Goal: Information Seeking & Learning: Learn about a topic

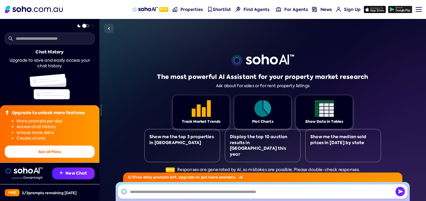
click at [375, 81] on div "The most powerful AI Assistant for your property market research Ask about for …" at bounding box center [262, 110] width 237 height 182
drag, startPoint x: 395, startPoint y: 86, endPoint x: 346, endPoint y: 101, distance: 50.9
click at [395, 86] on div "The most powerful AI Assistant for your property market research Ask about for …" at bounding box center [262, 110] width 327 height 182
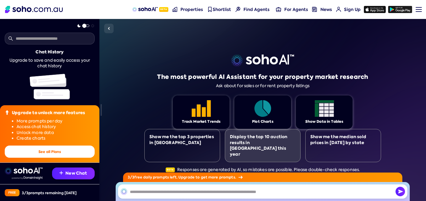
click at [282, 141] on div "Display the top 10 auction results in [GEOGRAPHIC_DATA] this year" at bounding box center [263, 145] width 66 height 23
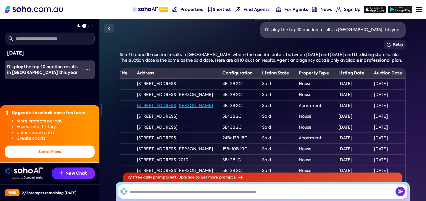
scroll to position [0, 149]
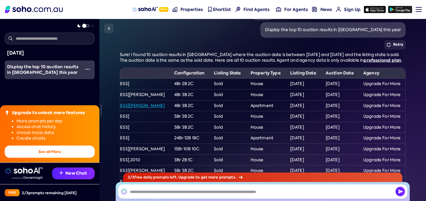
drag, startPoint x: 307, startPoint y: 81, endPoint x: 386, endPoint y: 85, distance: 79.2
click at [386, 85] on tr "$7,300,000 [DATE] [STREET_ADDRESS] 2B 2C Sold House [DATE] [DATE] Upgrade For M…" at bounding box center [196, 83] width 420 height 11
click at [394, 84] on td "Upgrade For More" at bounding box center [382, 83] width 47 height 11
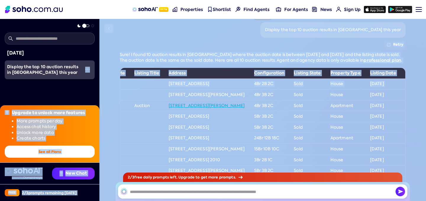
scroll to position [0, 0]
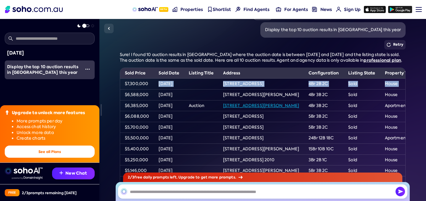
drag, startPoint x: 395, startPoint y: 82, endPoint x: 143, endPoint y: 88, distance: 252.0
click at [143, 88] on tr "$7,300,000 [DATE] [STREET_ADDRESS] 2B 2C Sold House [DATE] [DATE] Upgrade For M…" at bounding box center [330, 83] width 420 height 11
click at [143, 86] on td "$7,300,000" at bounding box center [137, 83] width 34 height 11
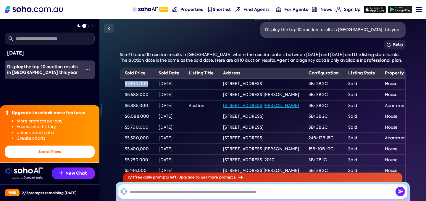
drag, startPoint x: 144, startPoint y: 86, endPoint x: 114, endPoint y: 85, distance: 29.3
click at [114, 85] on div "[DATE] Display the top 10 auction results in [GEOGRAPHIC_DATA] this year Retry …" at bounding box center [262, 110] width 327 height 182
drag, startPoint x: 247, startPoint y: 84, endPoint x: 258, endPoint y: 88, distance: 11.6
click at [247, 84] on td "[STREET_ADDRESS]" at bounding box center [262, 83] width 86 height 11
drag, startPoint x: 311, startPoint y: 83, endPoint x: 203, endPoint y: 86, distance: 108.1
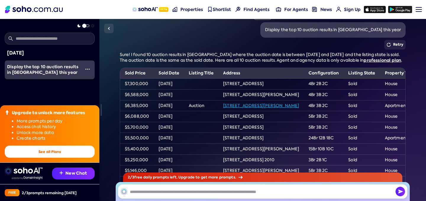
click at [204, 86] on tr "$7,300,000 [DATE] [STREET_ADDRESS] 2B 2C Sold House [DATE] [DATE] Upgrade For M…" at bounding box center [330, 83] width 420 height 11
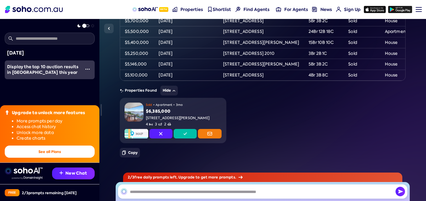
scroll to position [131, 0]
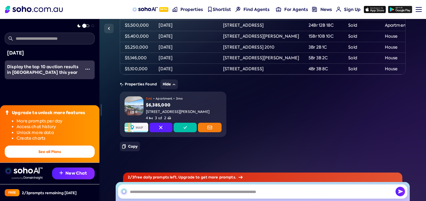
click at [306, 124] on div "17 Sold • Apartment • 3mo $6,385,000 [STREET_ADDRESS][PERSON_NAME] 4 3 2" at bounding box center [263, 113] width 319 height 45
click at [294, 128] on div "17 Sold • Apartment • 3mo $6,385,000 [STREET_ADDRESS][PERSON_NAME] 4 3 2" at bounding box center [263, 113] width 319 height 45
click at [316, 97] on div "17 Sold • Apartment • 3mo $6,385,000 [STREET_ADDRESS][PERSON_NAME] 4 3 2" at bounding box center [263, 113] width 319 height 45
